Goal: Transaction & Acquisition: Purchase product/service

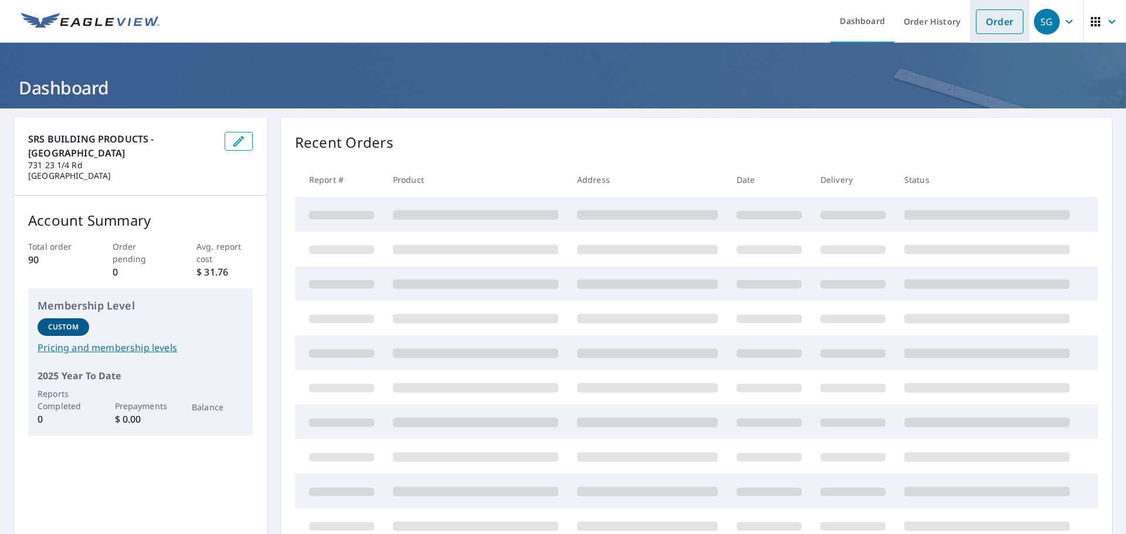
click at [991, 26] on link "Order" at bounding box center [1000, 21] width 48 height 25
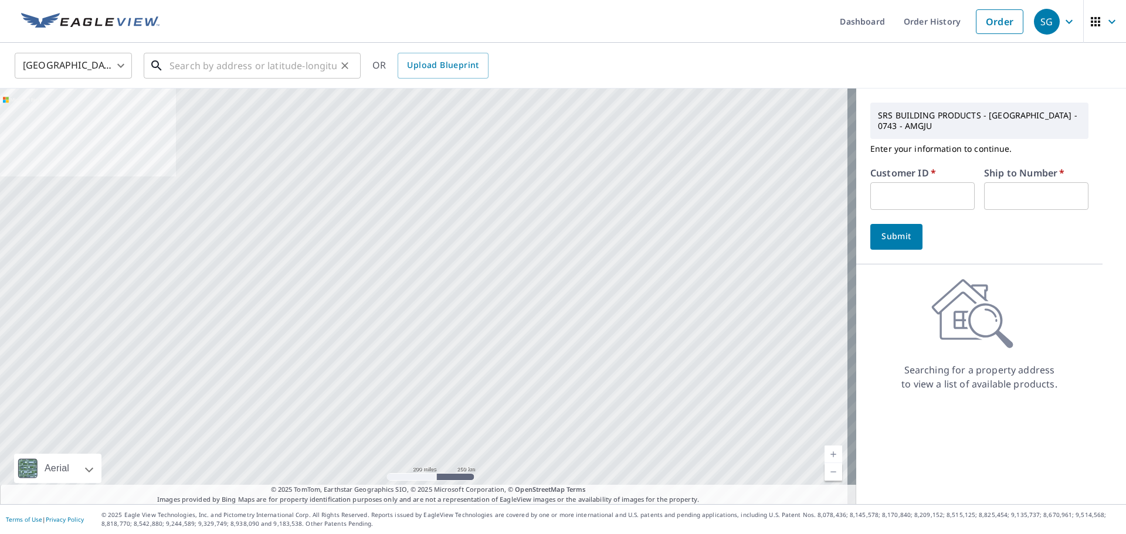
click at [172, 70] on input "text" at bounding box center [252, 65] width 167 height 33
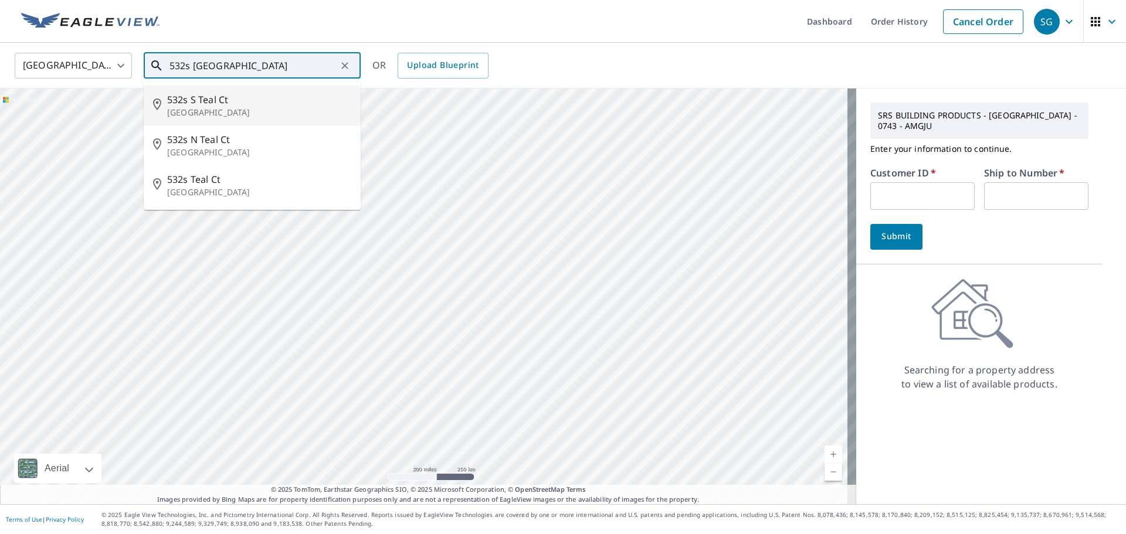
click at [210, 109] on p "[GEOGRAPHIC_DATA]" at bounding box center [259, 113] width 184 height 12
type input "[STREET_ADDRESS]"
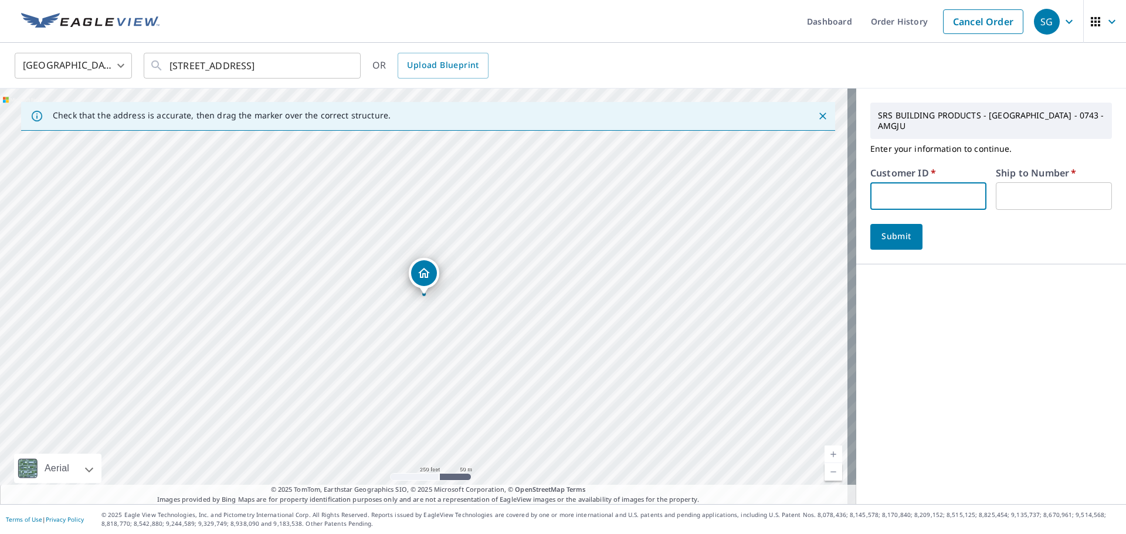
click at [882, 191] on input "text" at bounding box center [928, 196] width 116 height 28
type input "don743"
click at [1011, 196] on input "text" at bounding box center [1054, 196] width 116 height 28
type input "1"
click at [886, 241] on span "Submit" at bounding box center [896, 236] width 33 height 15
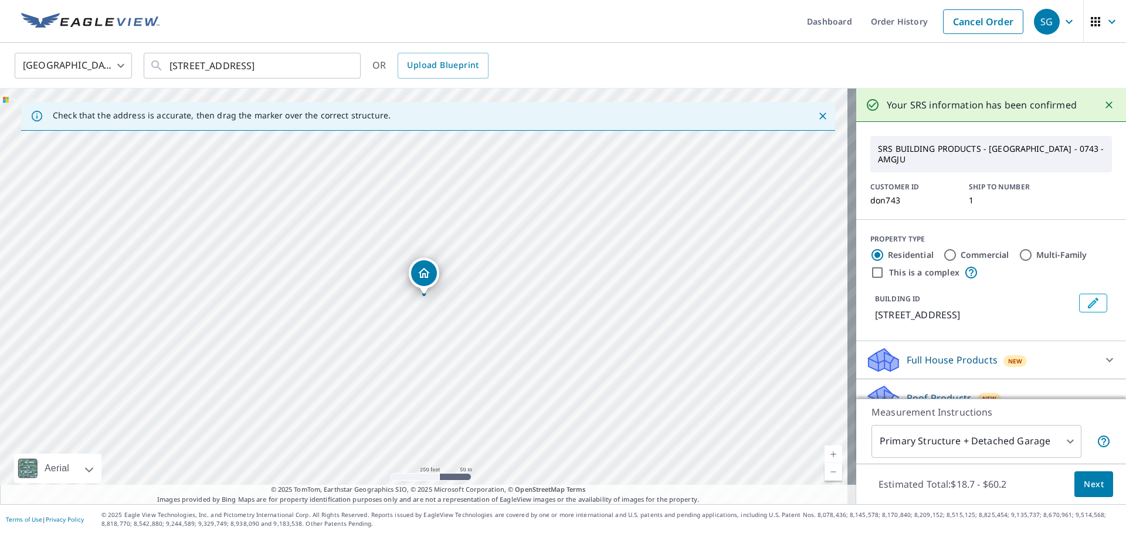
scroll to position [59, 0]
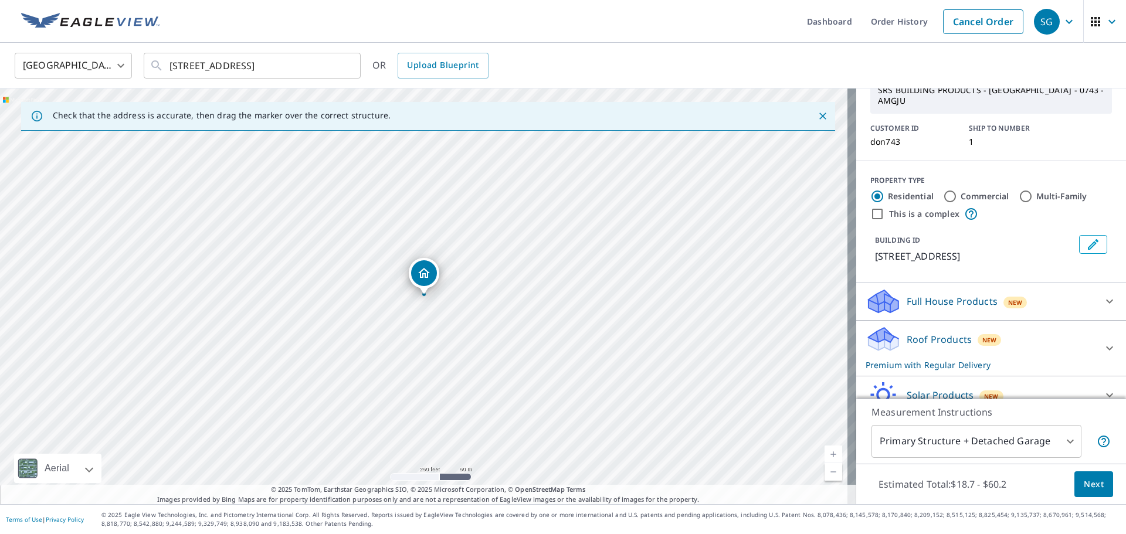
click at [921, 336] on p "Roof Products" at bounding box center [939, 340] width 65 height 14
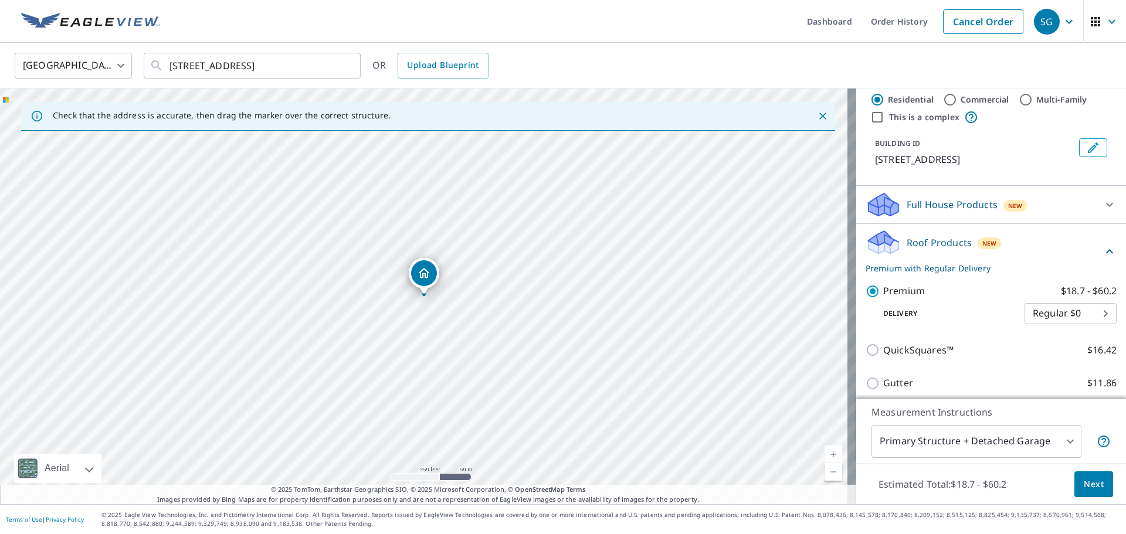
scroll to position [176, 0]
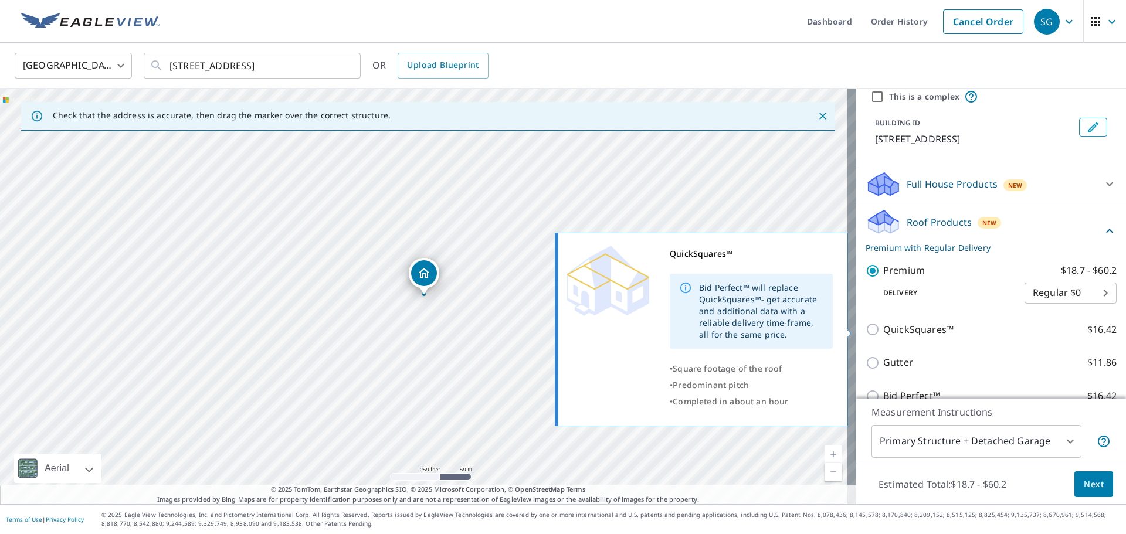
click at [866, 330] on input "QuickSquares™ $16.42" at bounding box center [875, 330] width 18 height 14
checkbox input "true"
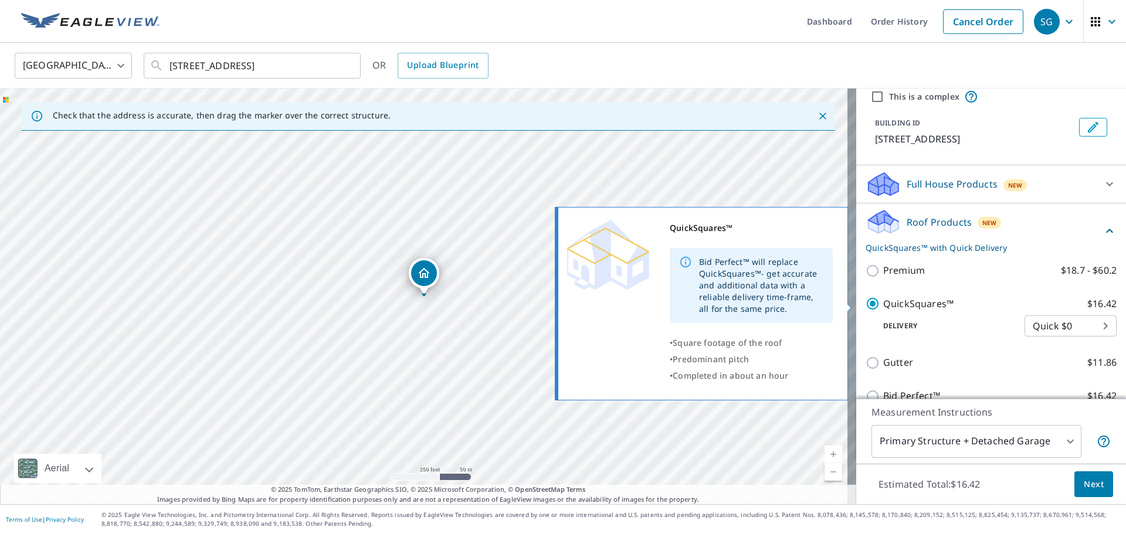
checkbox input "false"
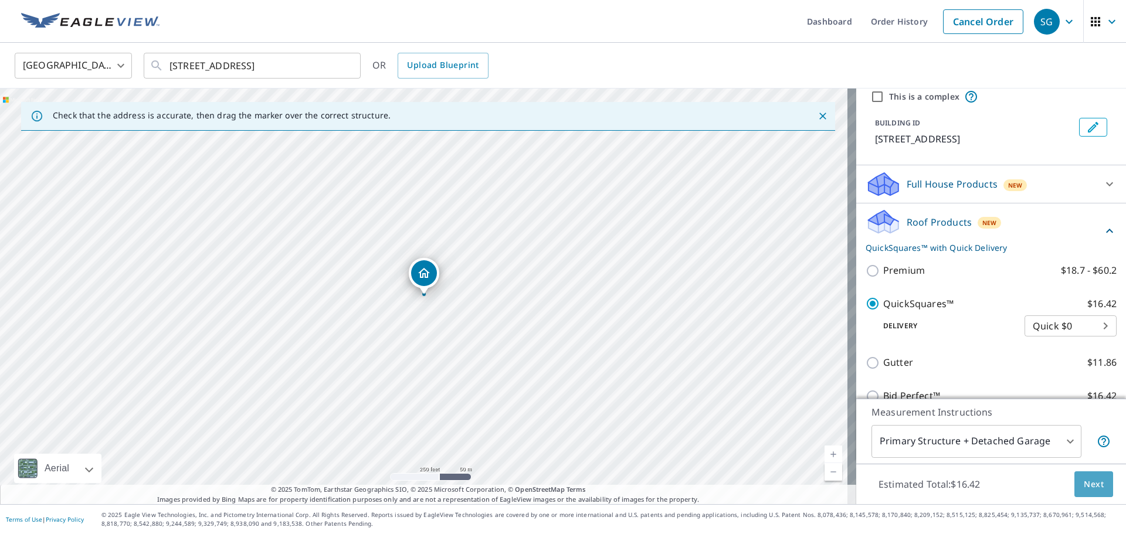
click at [1084, 484] on span "Next" at bounding box center [1094, 484] width 20 height 15
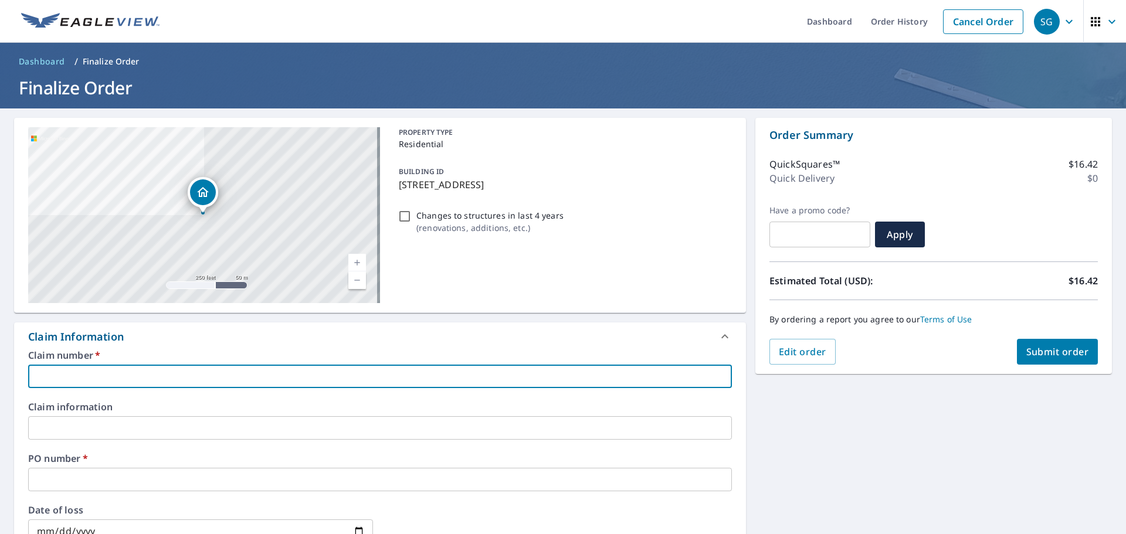
click at [55, 368] on input "text" at bounding box center [380, 376] width 704 height 23
type input "5"
checkbox input "true"
type input "53"
checkbox input "true"
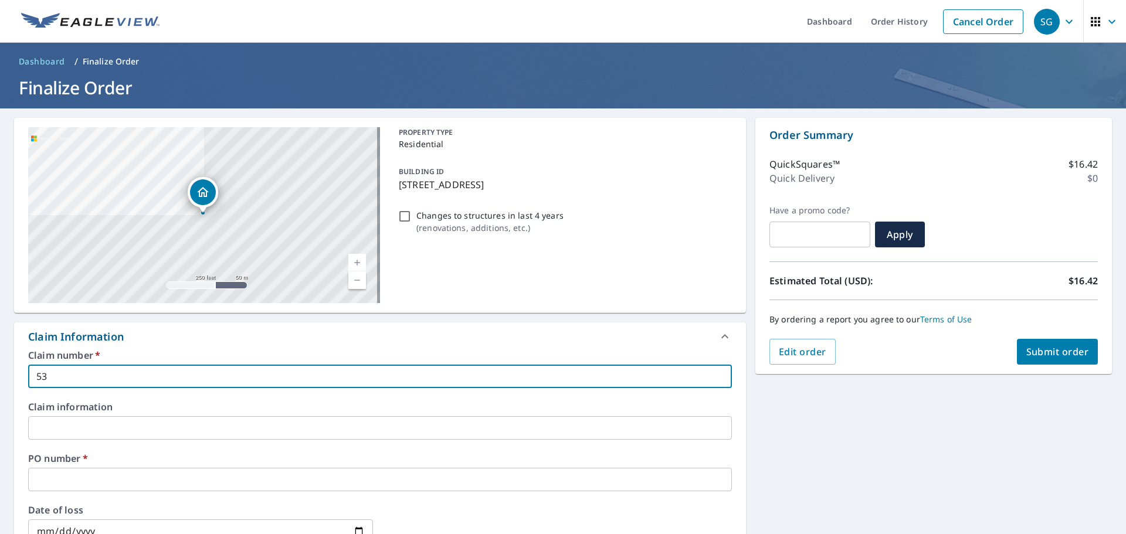
type input "532"
checkbox input "true"
type input "532"
click at [50, 474] on input "text" at bounding box center [380, 479] width 704 height 23
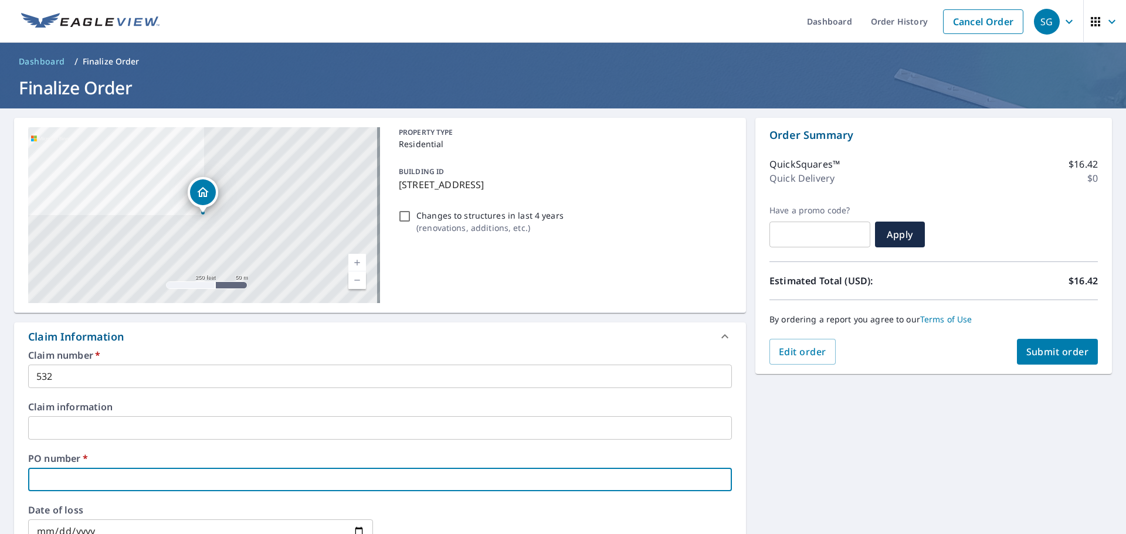
type input "5"
checkbox input "true"
type input "53"
checkbox input "true"
type input "532"
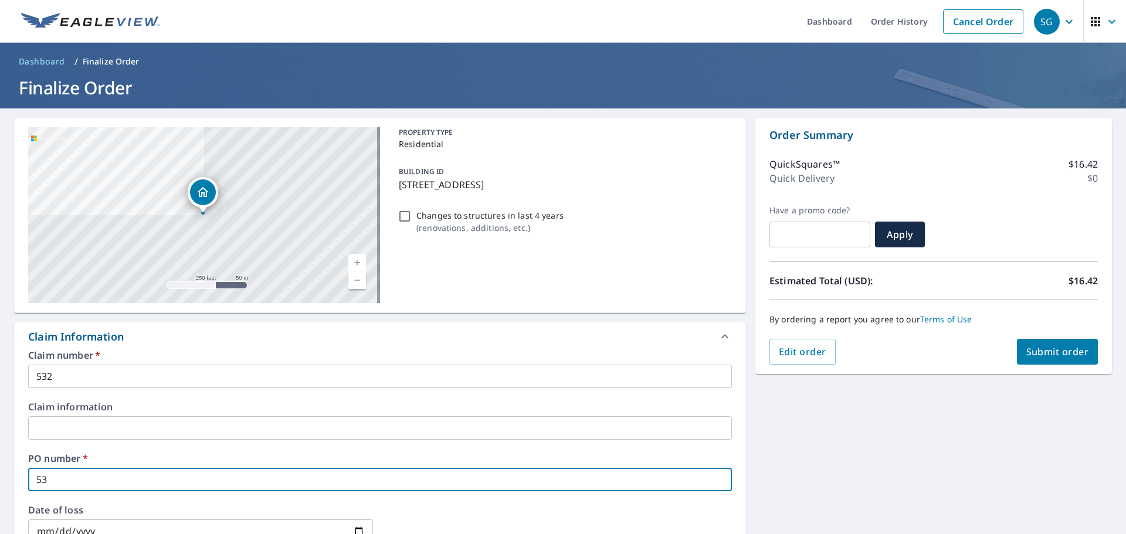
checkbox input "true"
type input "532"
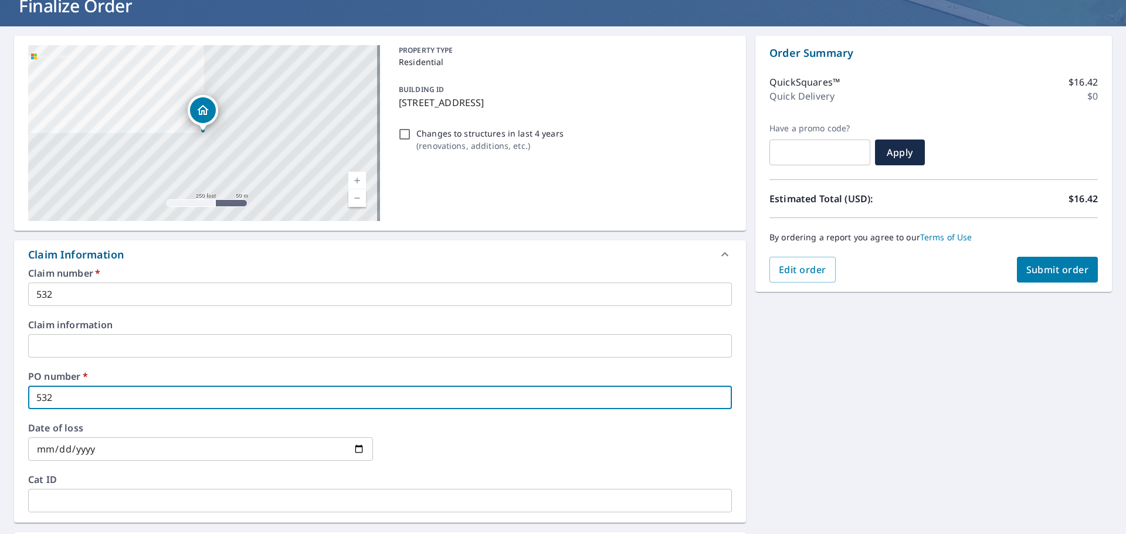
scroll to position [117, 0]
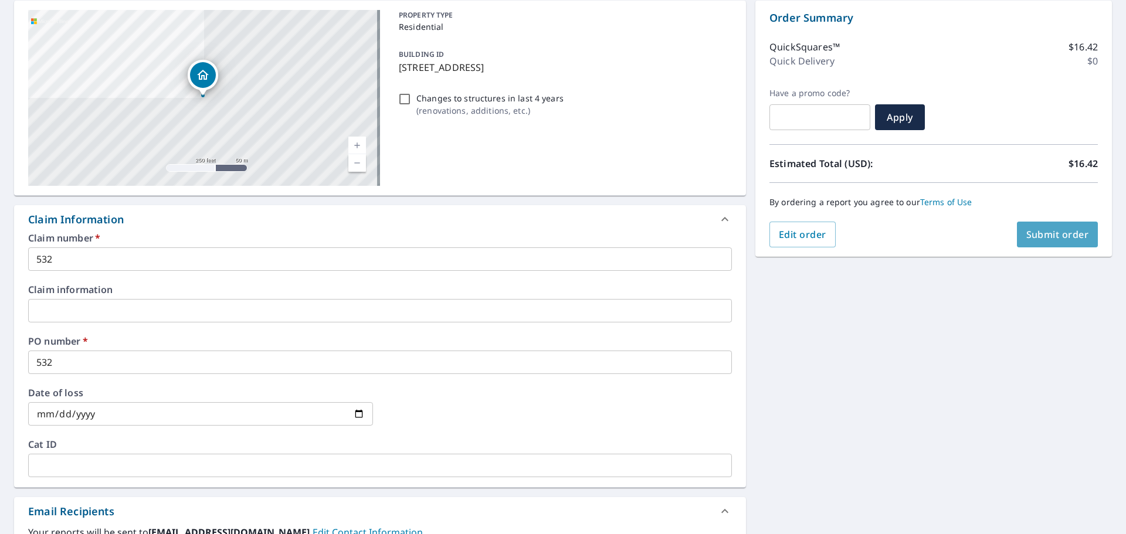
click at [1026, 239] on span "Submit order" at bounding box center [1057, 234] width 63 height 13
checkbox input "true"
